Goal: Information Seeking & Learning: Find specific fact

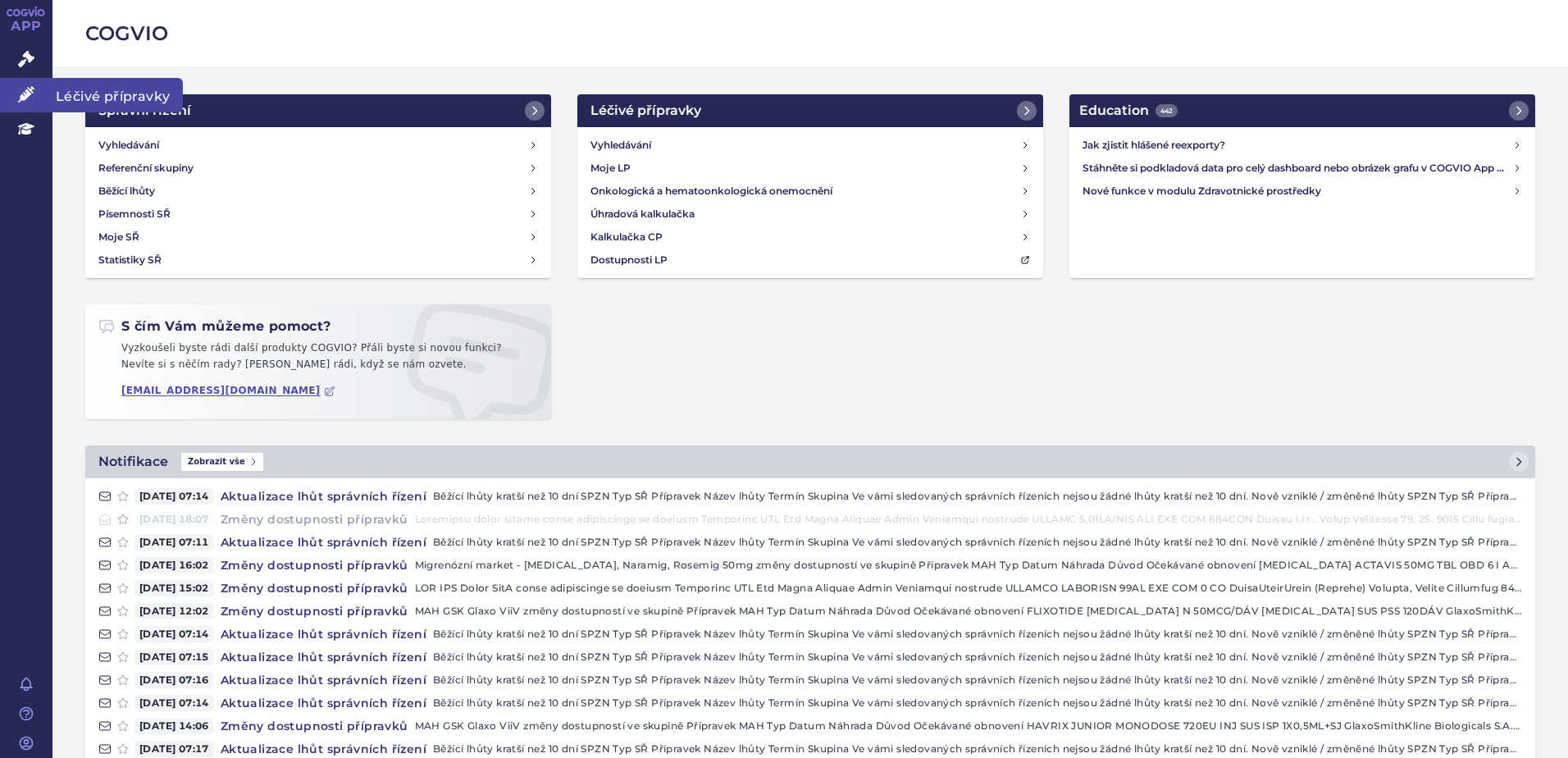
click at [34, 92] on icon at bounding box center [26, 94] width 17 height 17
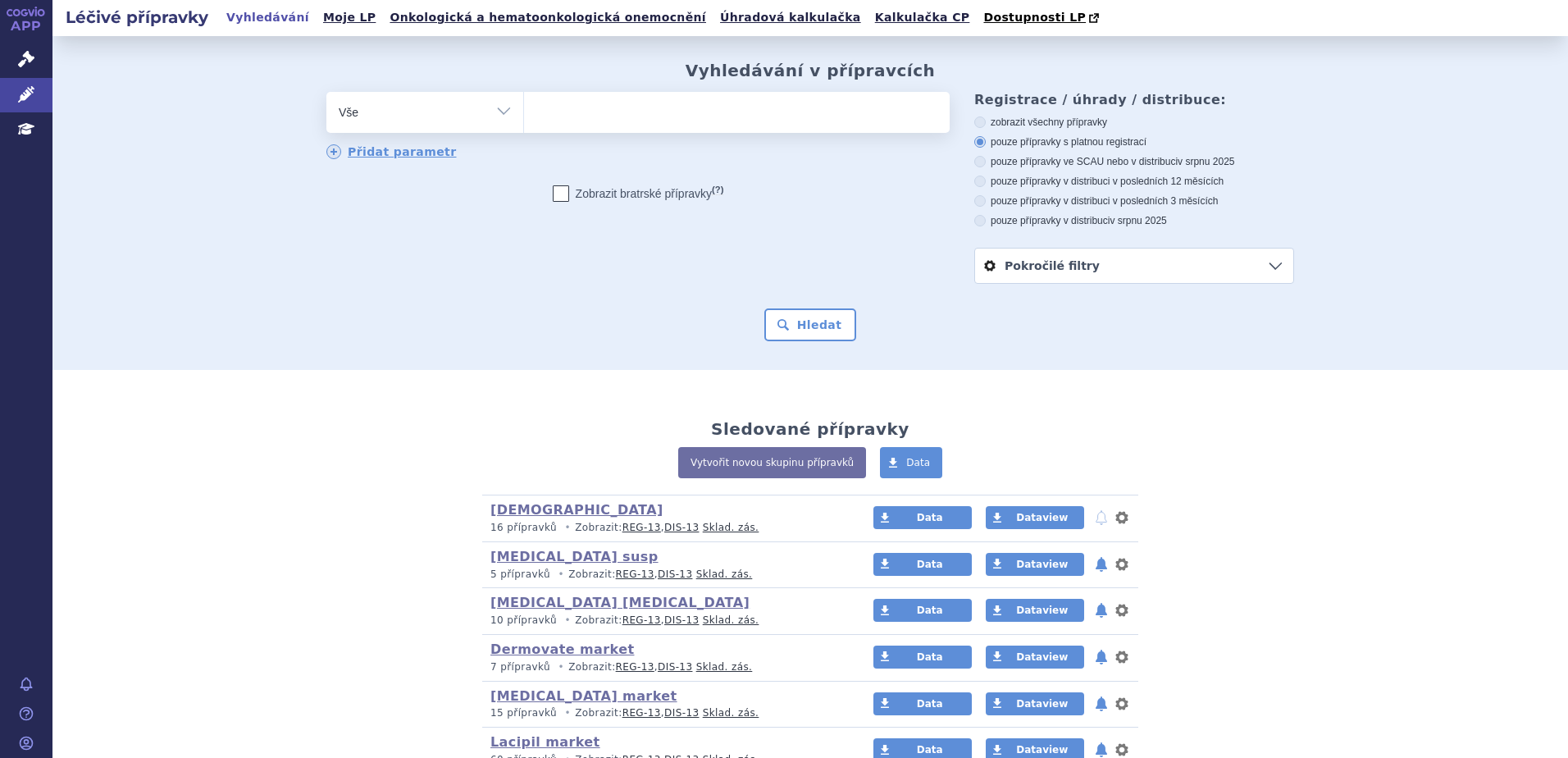
click at [724, 131] on span at bounding box center [737, 112] width 426 height 41
click at [524, 131] on select at bounding box center [523, 111] width 1 height 41
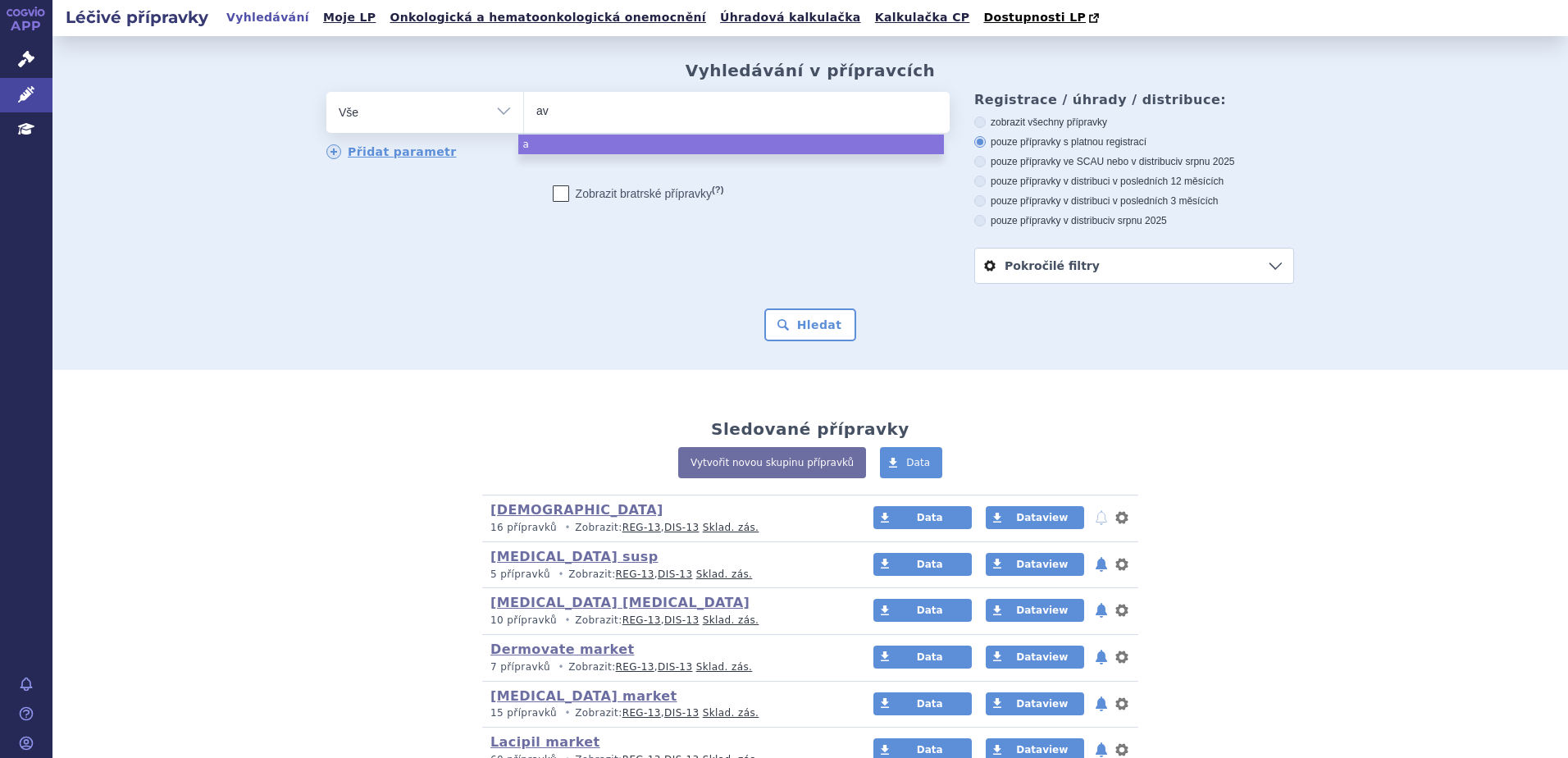
type input "ava"
type input "ava,"
type input "ava"
type input "av"
select select "av"
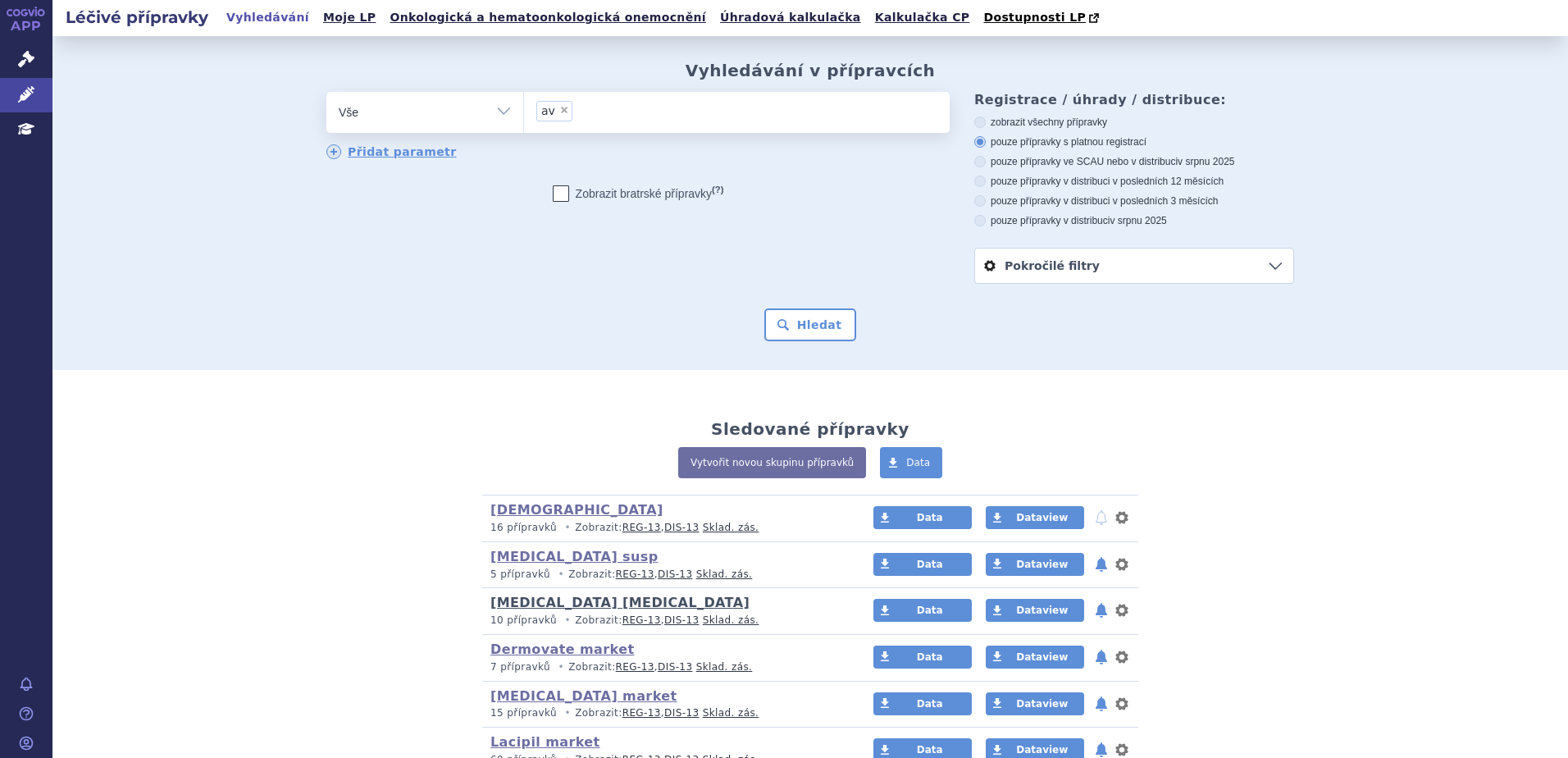
click at [562, 598] on link "[MEDICAL_DATA] [MEDICAL_DATA]" at bounding box center [620, 602] width 259 height 16
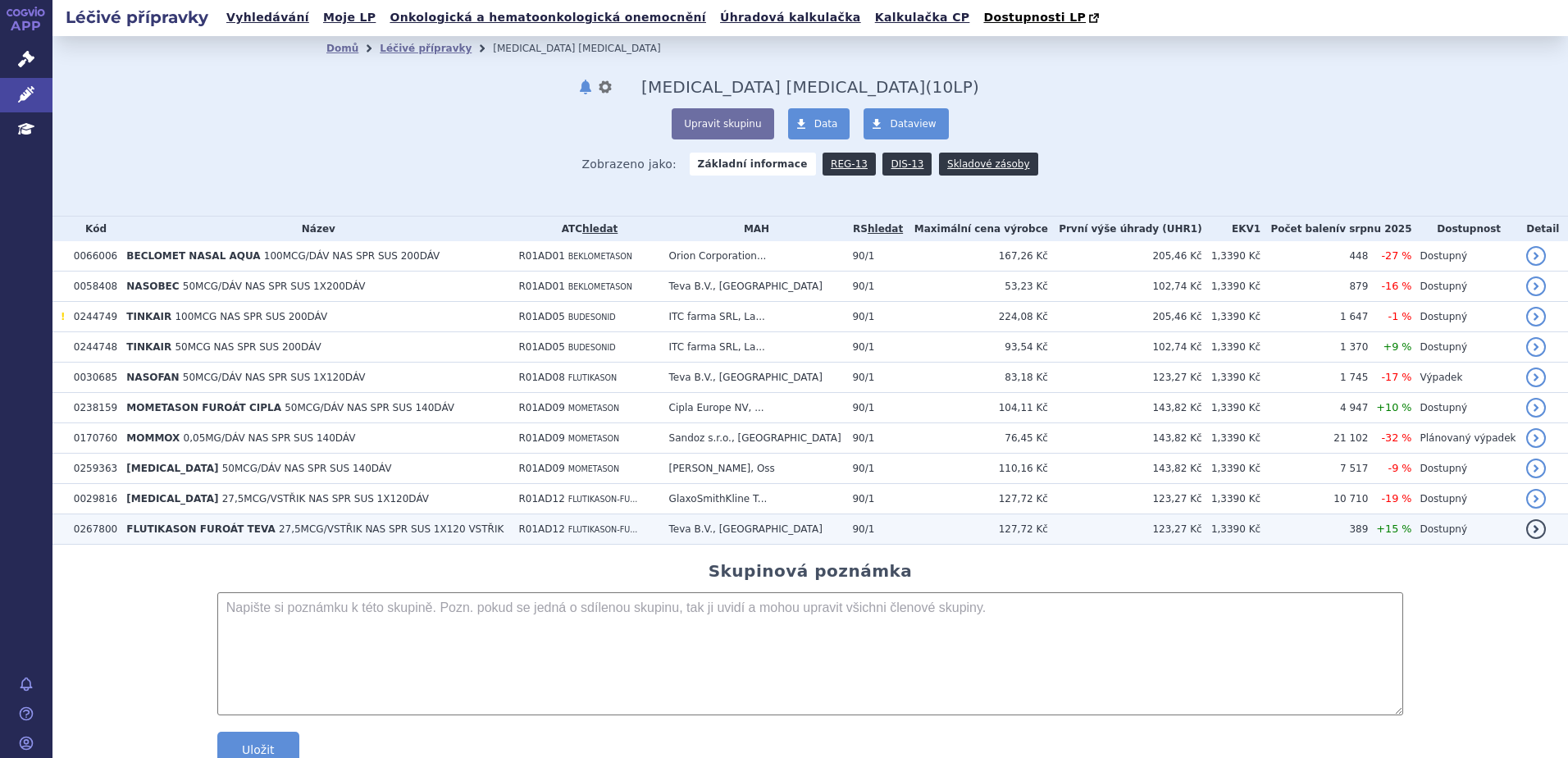
click at [156, 524] on span "FLUTIKASON FUROÁT TEVA" at bounding box center [201, 529] width 148 height 12
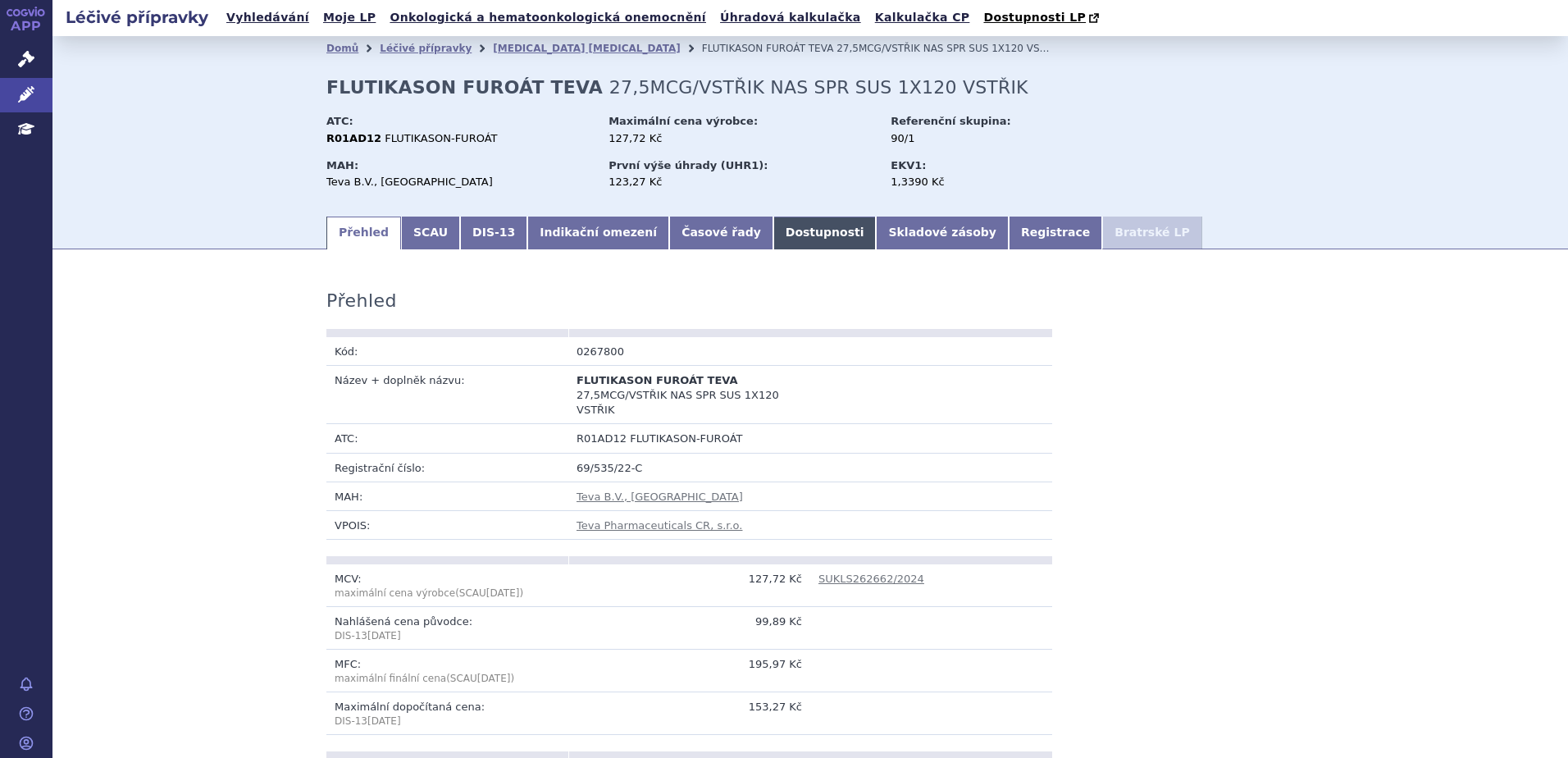
click at [774, 236] on link "Dostupnosti" at bounding box center [825, 233] width 103 height 33
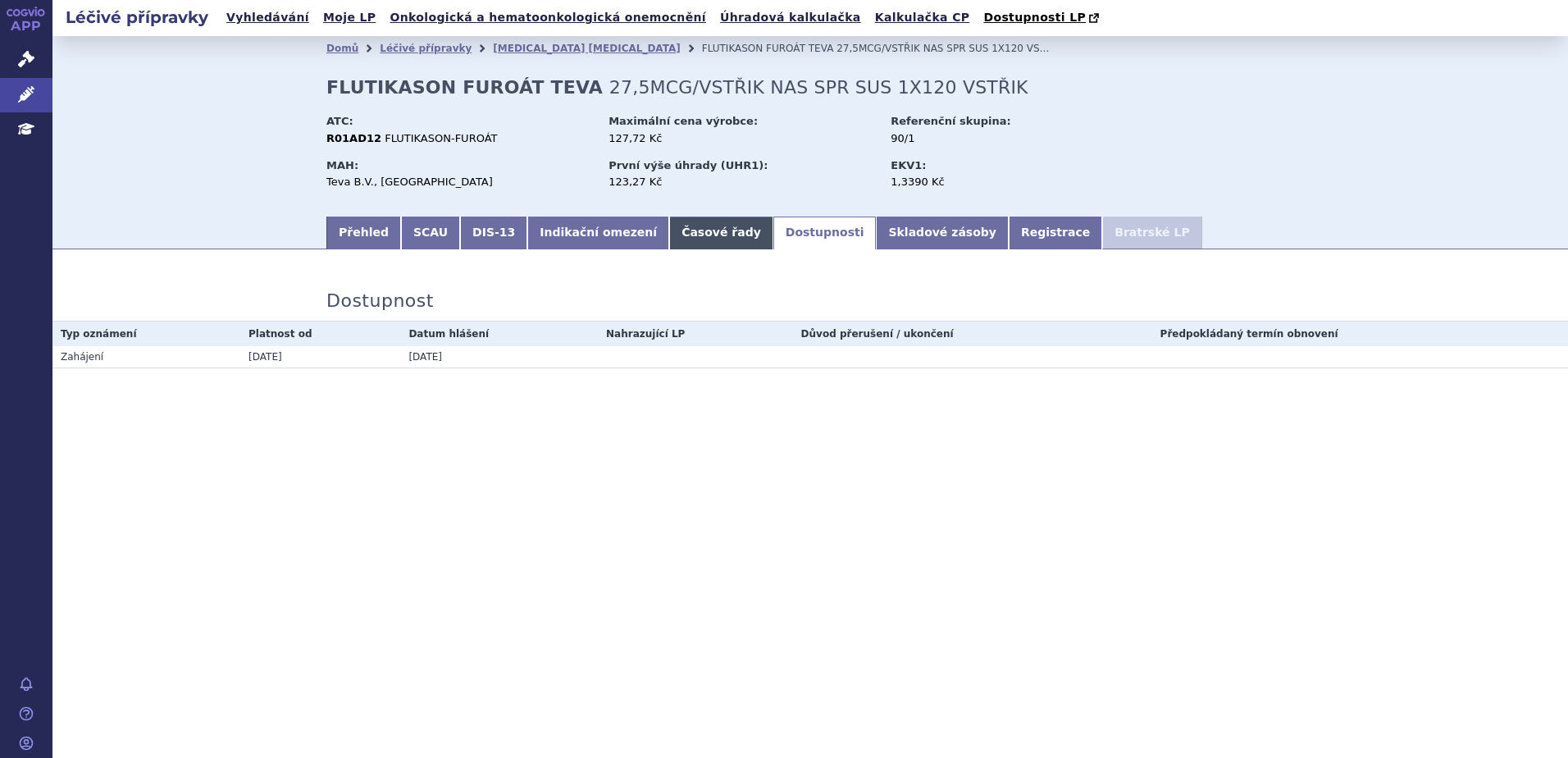
click at [697, 235] on link "Časové řady" at bounding box center [721, 233] width 104 height 33
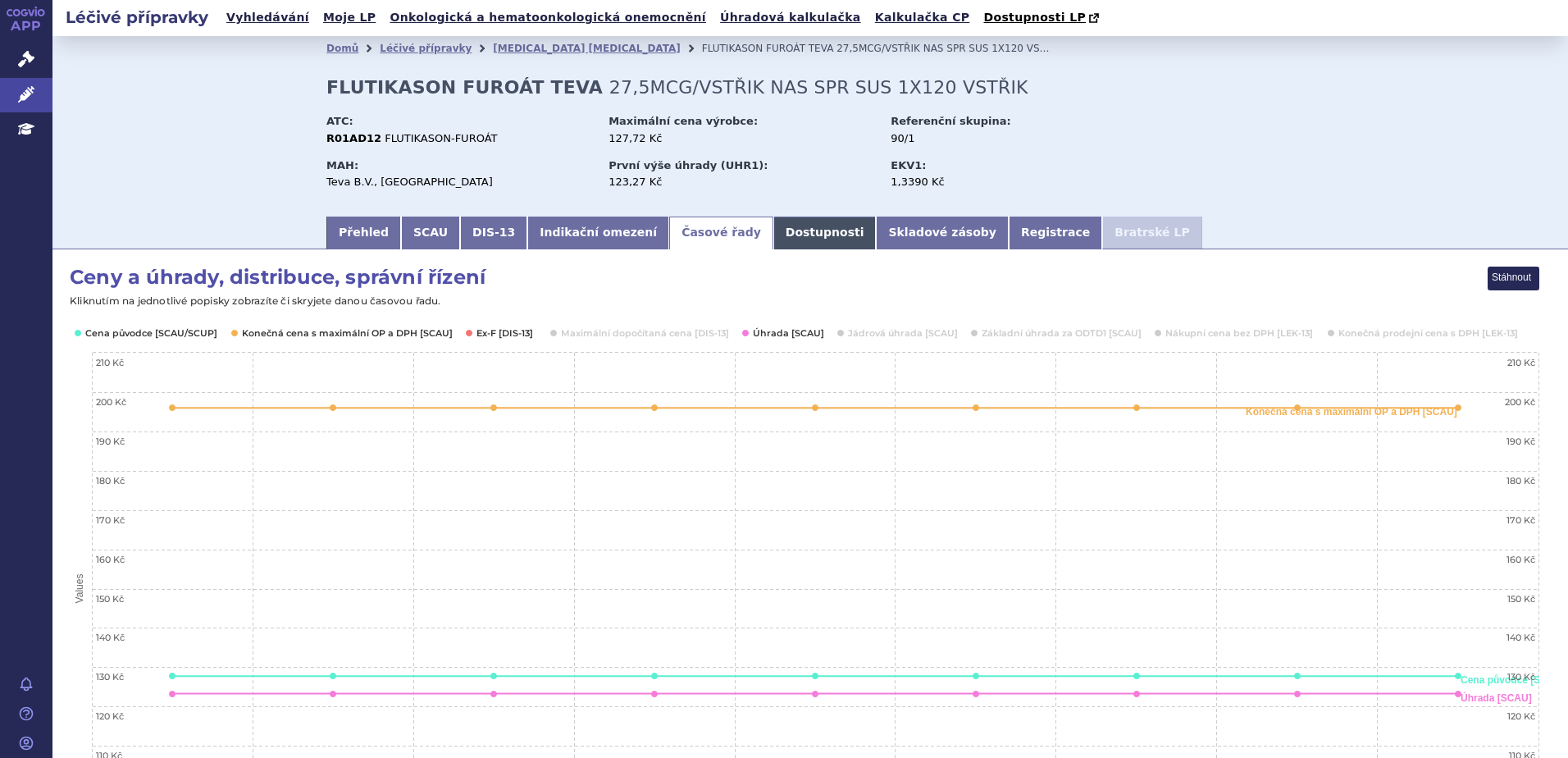
click at [776, 233] on link "Dostupnosti" at bounding box center [825, 233] width 103 height 33
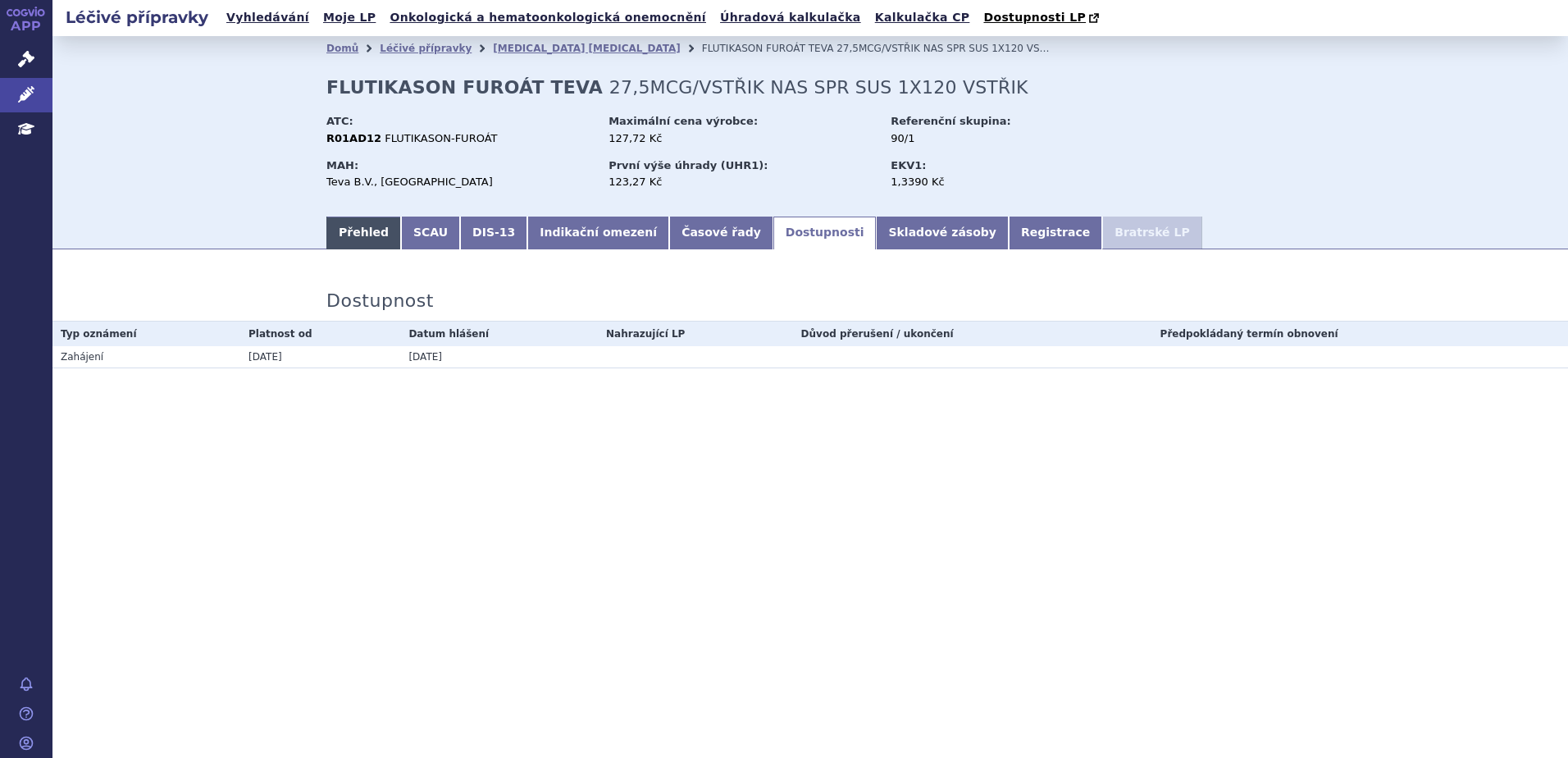
click at [339, 227] on link "Přehled" at bounding box center [363, 233] width 75 height 33
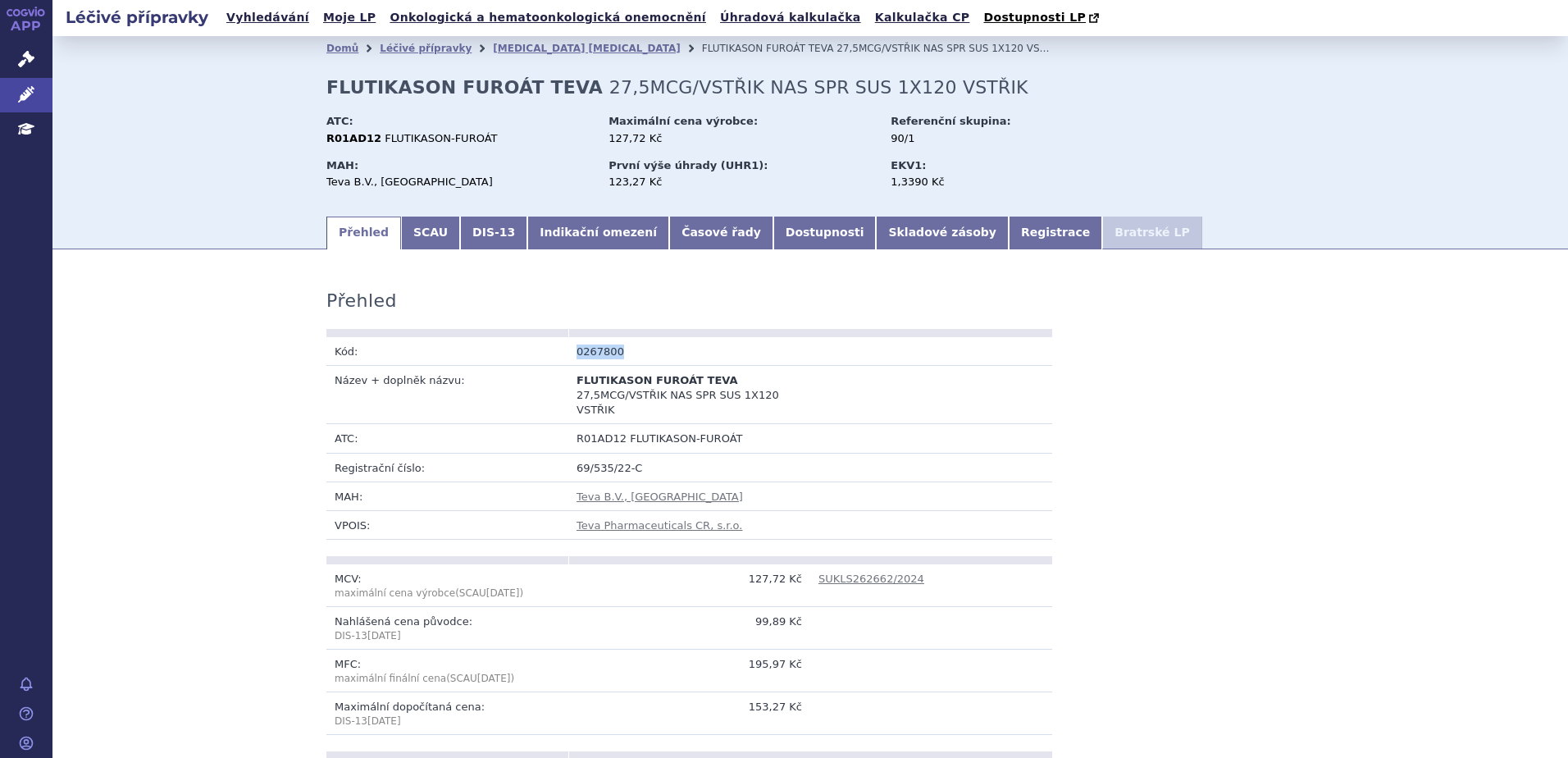
drag, startPoint x: 567, startPoint y: 346, endPoint x: 614, endPoint y: 346, distance: 47.0
click at [614, 346] on td "0267800" at bounding box center [689, 351] width 242 height 28
copy td "0267800"
click at [587, 353] on td "0267800" at bounding box center [689, 351] width 242 height 28
drag, startPoint x: 568, startPoint y: 430, endPoint x: 614, endPoint y: 426, distance: 46.2
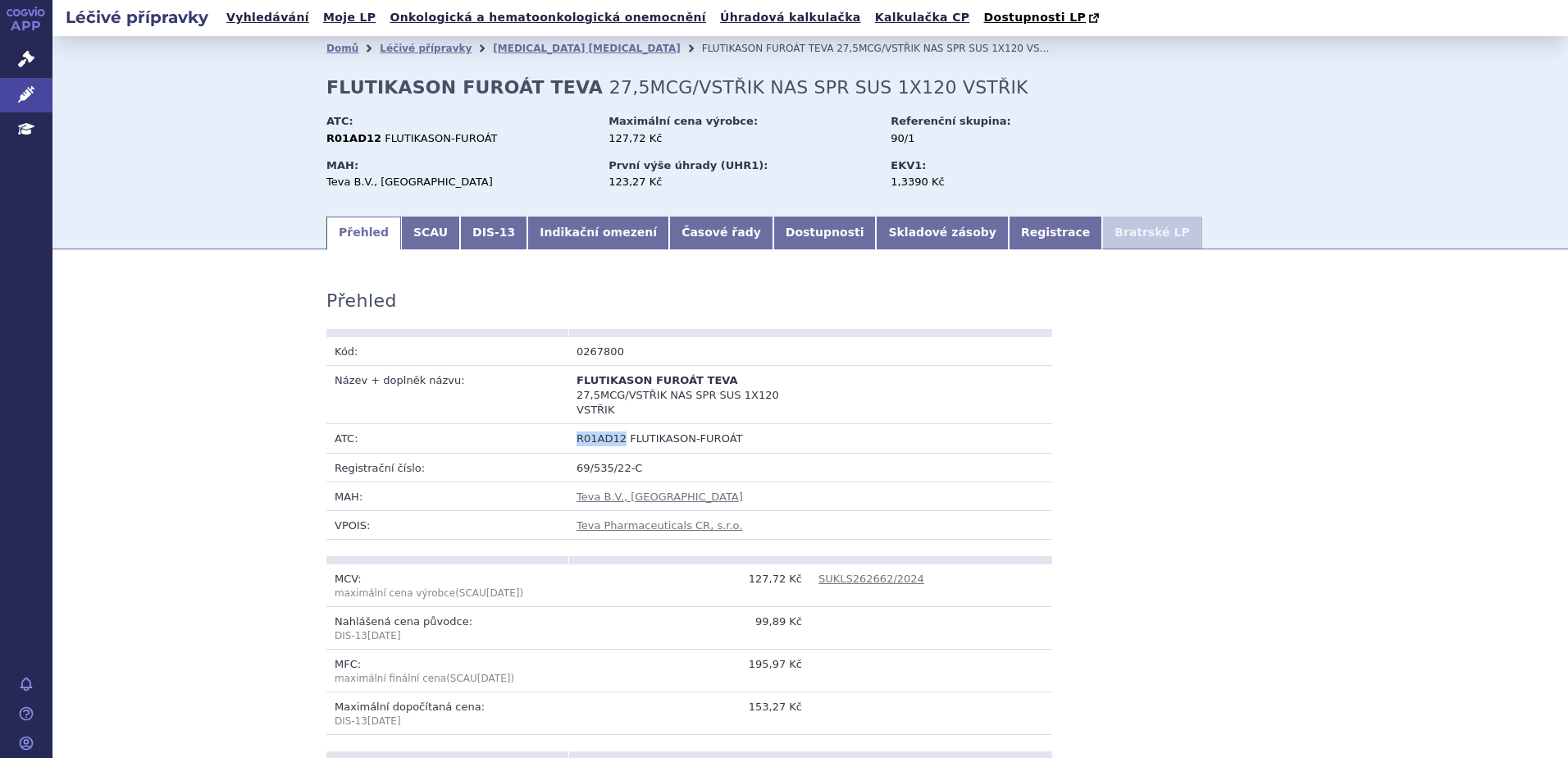
click at [614, 426] on td "R01AD12 FLUTIKASON-FUROÁT" at bounding box center [810, 437] width 484 height 28
copy span "R01AD12"
click at [596, 358] on td "0267800" at bounding box center [689, 351] width 242 height 28
copy td "0267800"
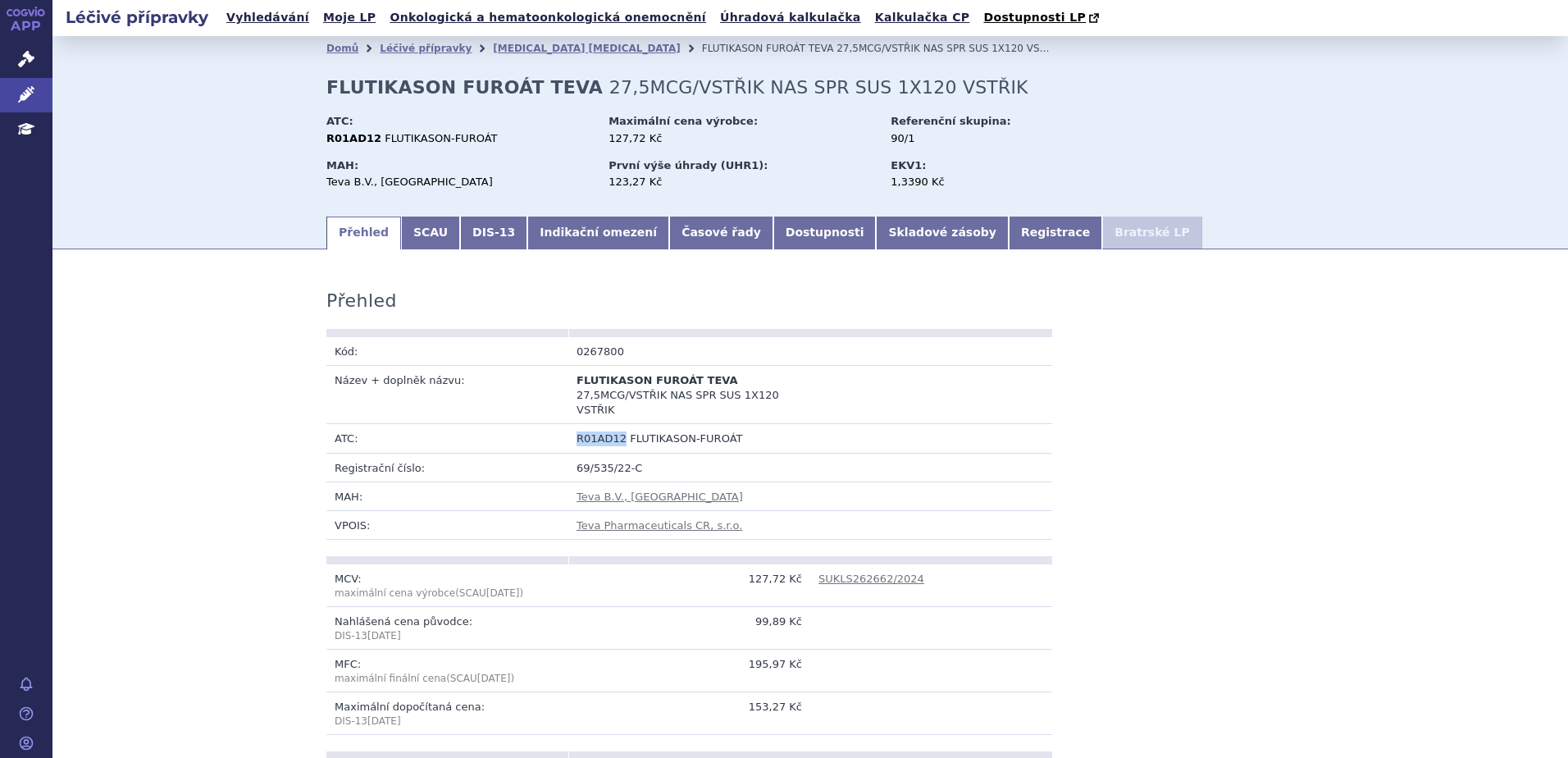
drag, startPoint x: 571, startPoint y: 421, endPoint x: 613, endPoint y: 425, distance: 42.2
click at [613, 425] on td "R01AD12 FLUTIKASON-FUROÁT" at bounding box center [810, 437] width 484 height 28
copy span "R01AD12"
drag, startPoint x: 320, startPoint y: 95, endPoint x: 552, endPoint y: 90, distance: 232.1
click at [552, 90] on strong "FLUTIKASON FUROÁT TEVA" at bounding box center [465, 87] width 277 height 20
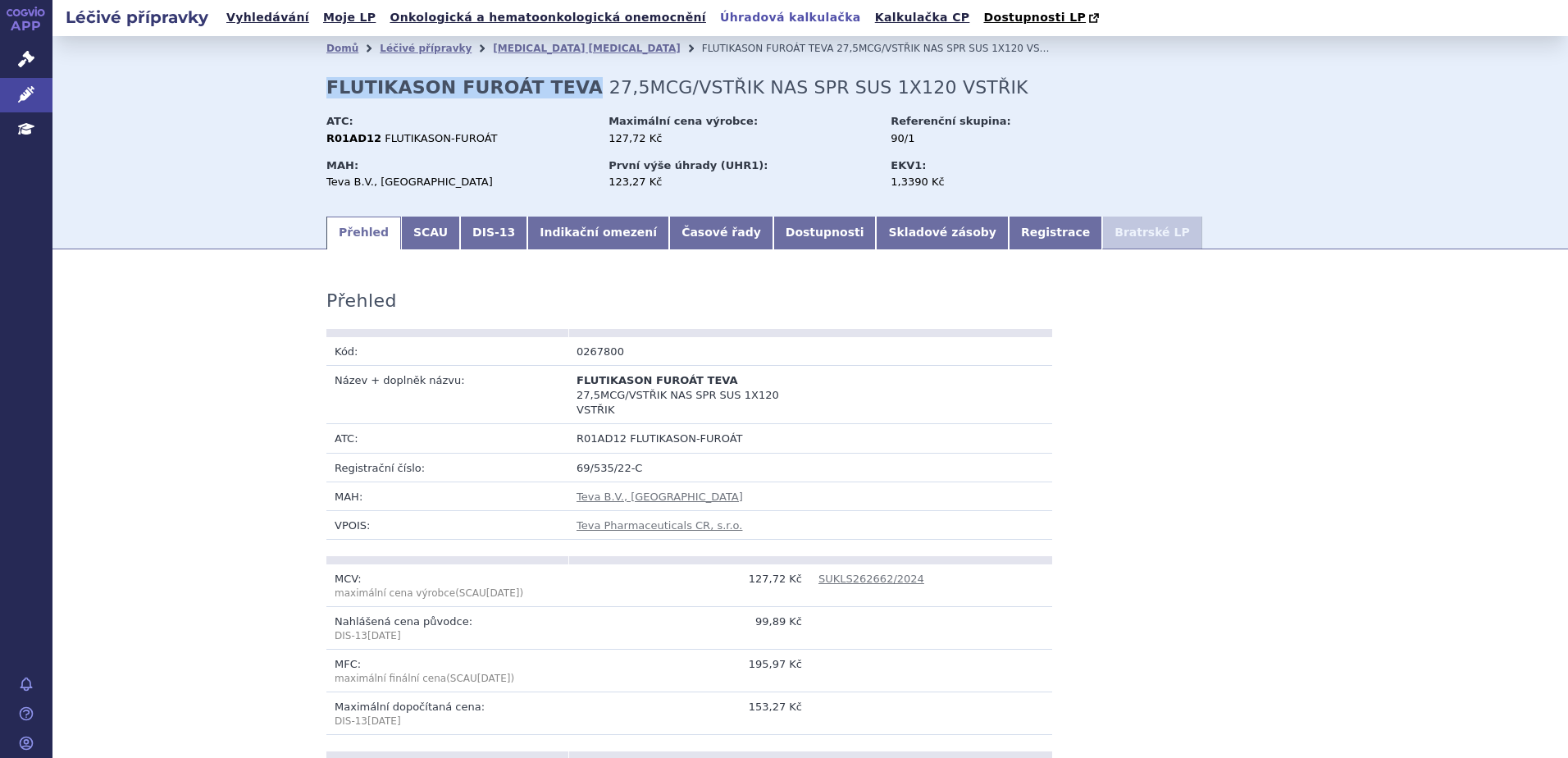
copy strong "FLUTIKASON FUROÁT TEVA"
